Goal: Navigation & Orientation: Find specific page/section

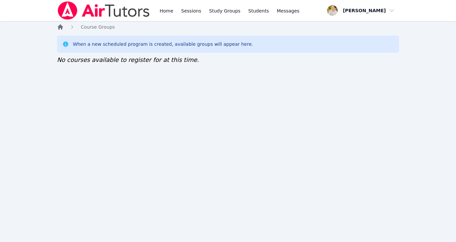
click at [60, 26] on icon "Breadcrumb" at bounding box center [60, 26] width 5 height 5
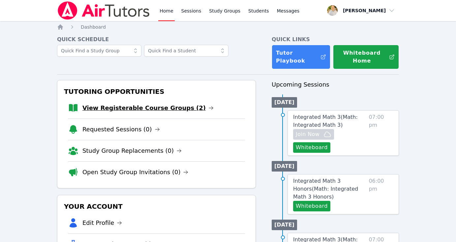
click at [123, 107] on link "View Registerable Course Groups (2)" at bounding box center [147, 107] width 131 height 9
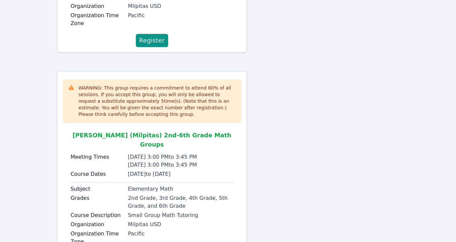
scroll to position [250, 0]
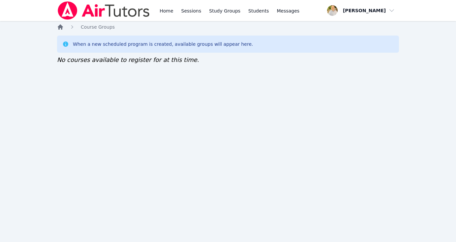
click at [62, 27] on icon "Breadcrumb" at bounding box center [60, 26] width 5 height 5
